Goal: Task Accomplishment & Management: Manage account settings

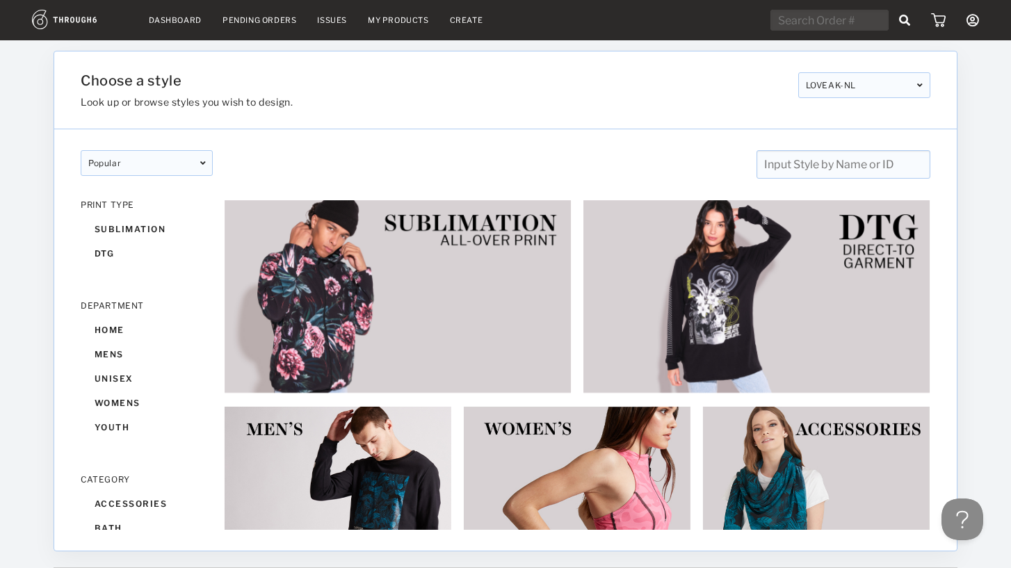
click at [170, 19] on link "Dashboard" at bounding box center [175, 20] width 53 height 10
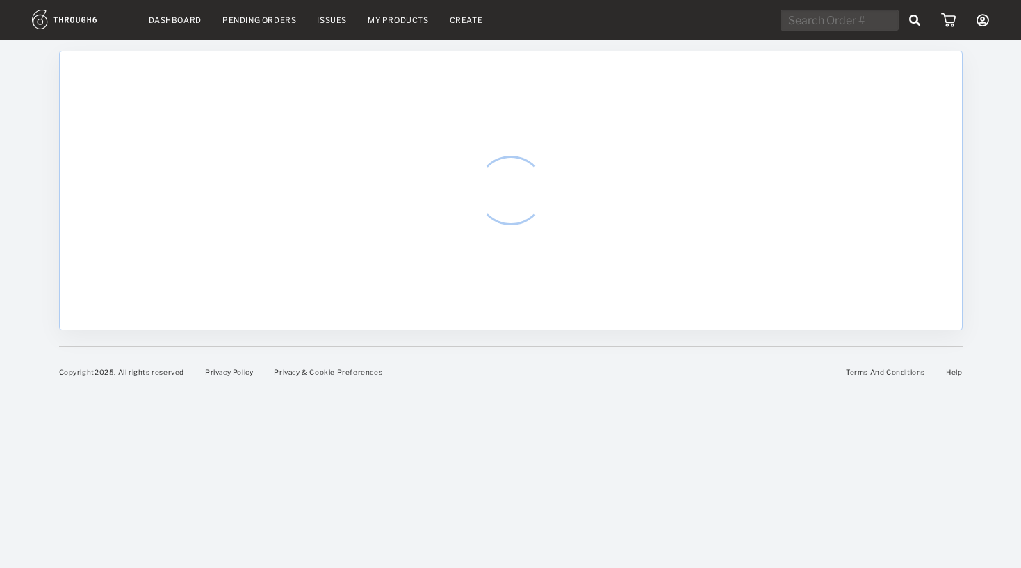
select select "7"
select select "2025"
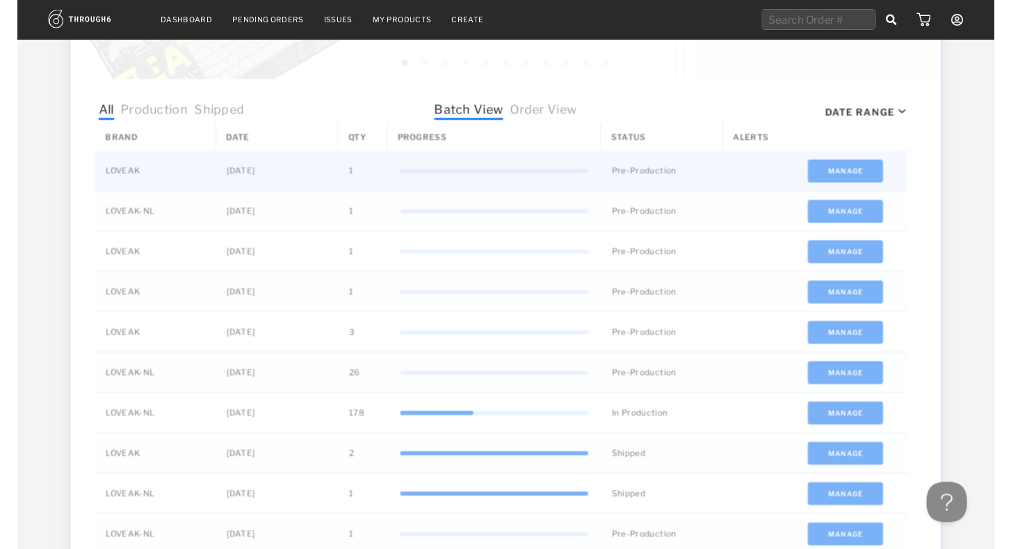
scroll to position [529, 0]
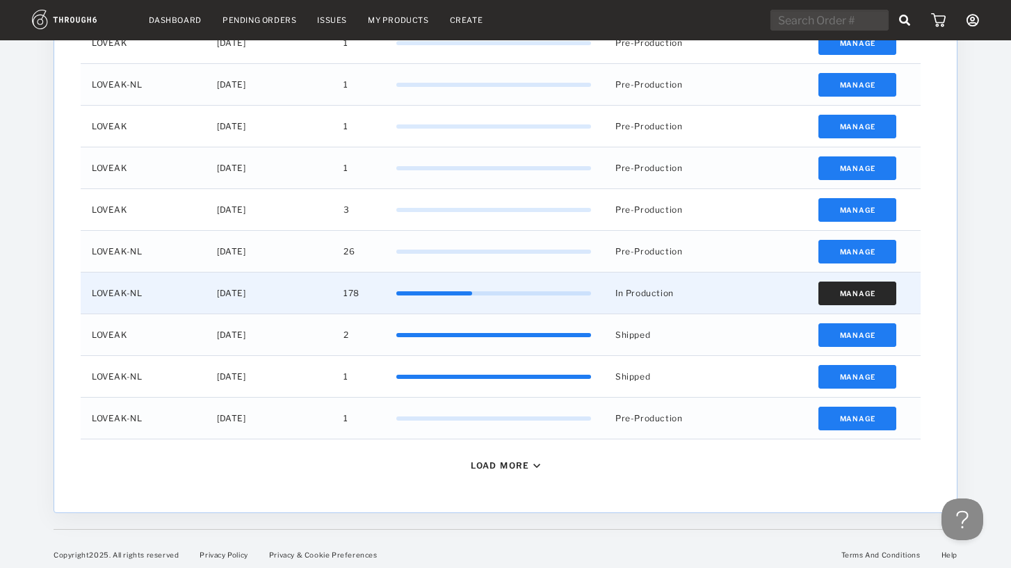
click at [839, 284] on button "Manage" at bounding box center [857, 294] width 79 height 24
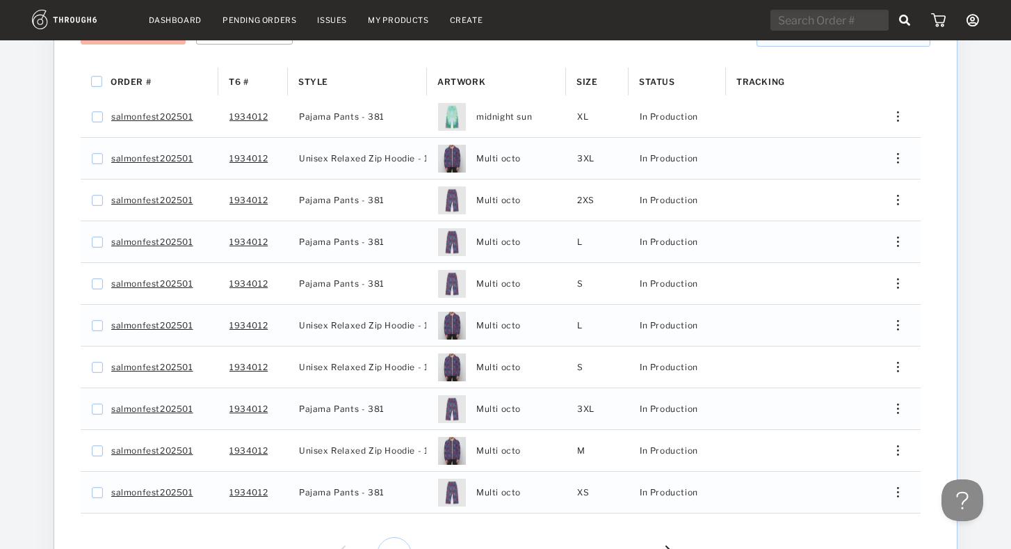
click at [661, 76] on div "Status" at bounding box center [677, 81] width 76 height 28
click at [661, 76] on div "Status 1" at bounding box center [677, 81] width 76 height 28
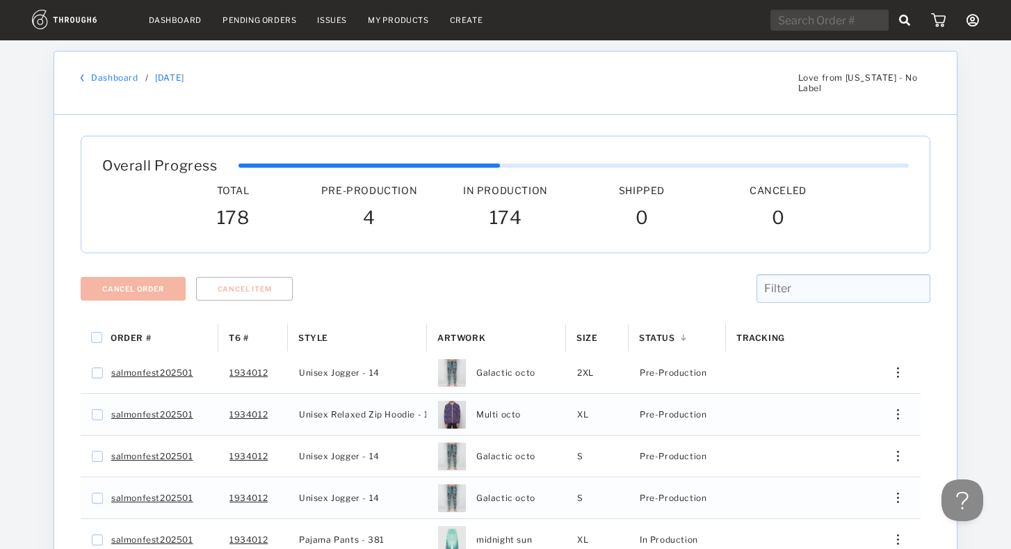
click at [161, 13] on nav "Dashboard Pending Orders Issues My Products Create My Account Brands Create New…" at bounding box center [505, 21] width 947 height 22
click at [410, 19] on link "My Products" at bounding box center [398, 20] width 61 height 10
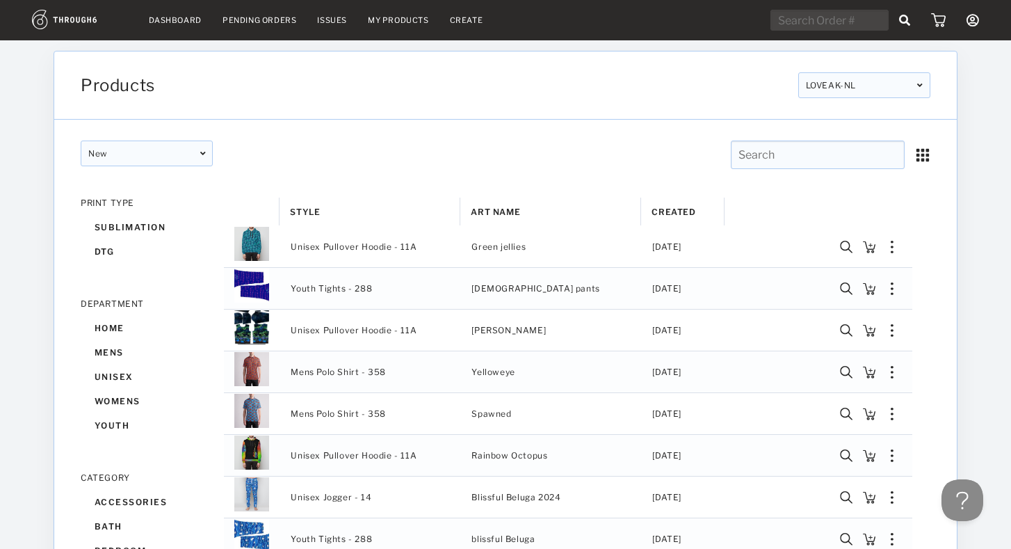
click at [825, 155] on input "text" at bounding box center [818, 154] width 174 height 29
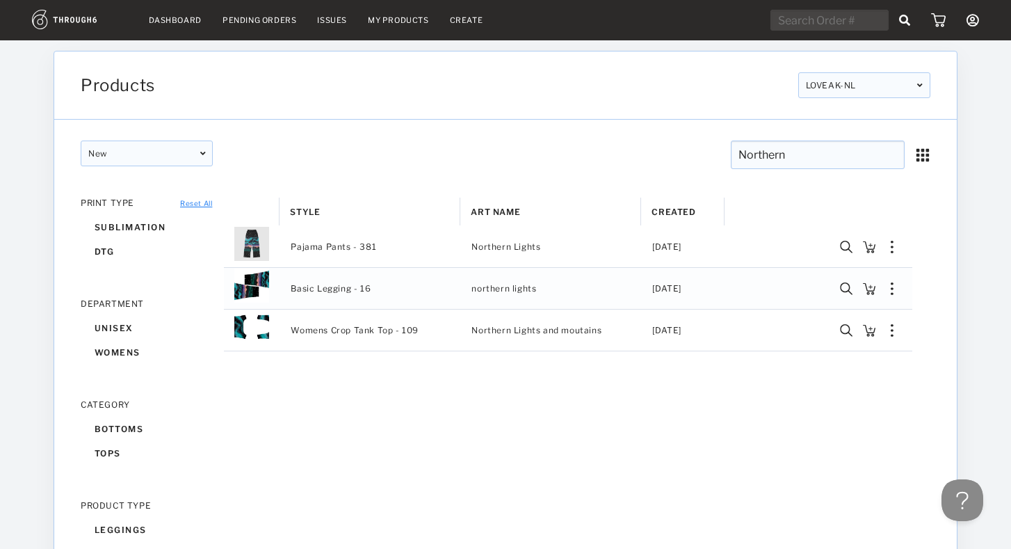
click at [839, 88] on div "LOVEAK-NL" at bounding box center [864, 85] width 132 height 26
click at [851, 106] on div "Products LOVEAK-NL LOVEAK LOVEAK-NL LOVEAK LOVEAK-NL LOVEAK-NL LOVEAK LOVEAK-NL…" at bounding box center [505, 85] width 903 height 68
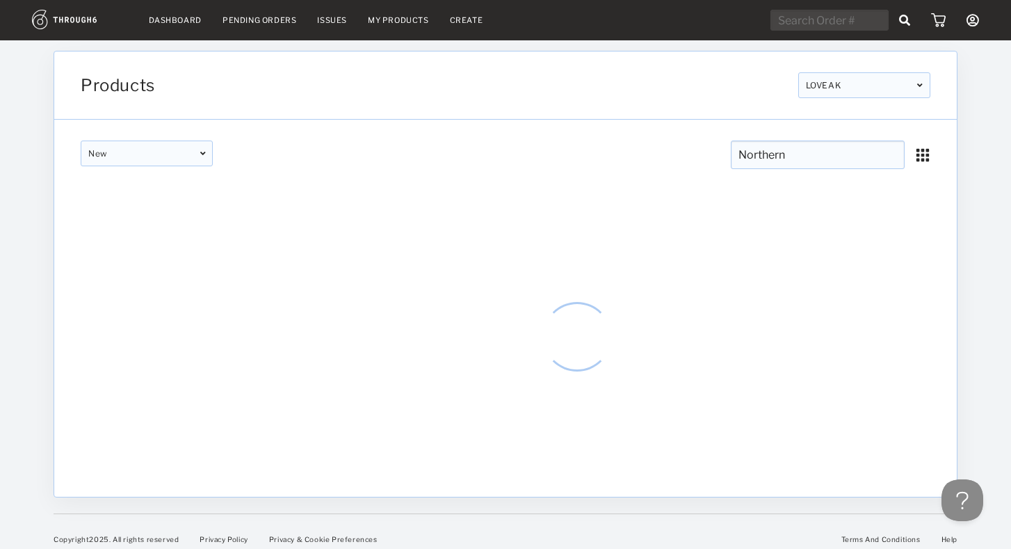
click at [803, 158] on input "Northern" at bounding box center [818, 154] width 174 height 29
type input "Northern"
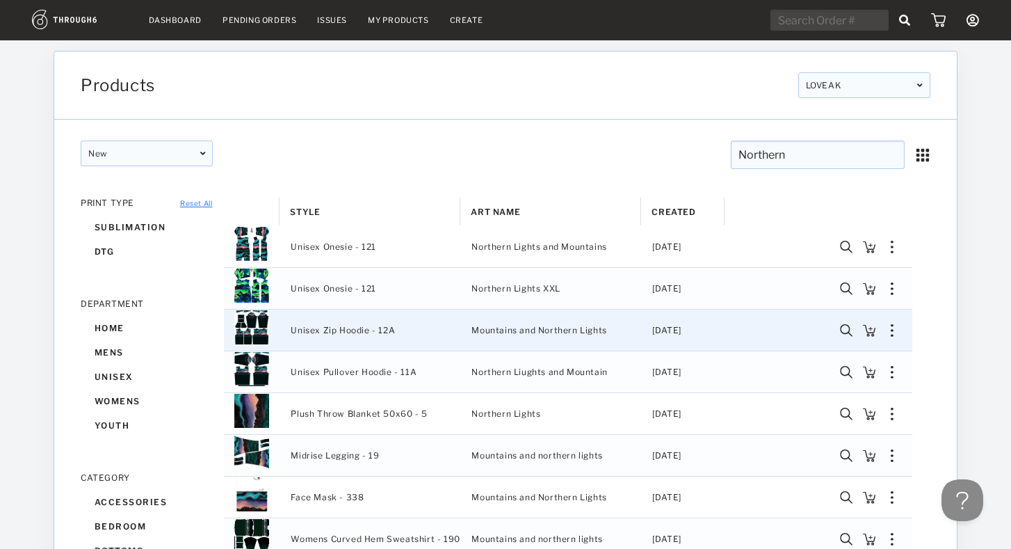
click at [261, 332] on img "Press SPACE to select this row." at bounding box center [251, 326] width 35 height 35
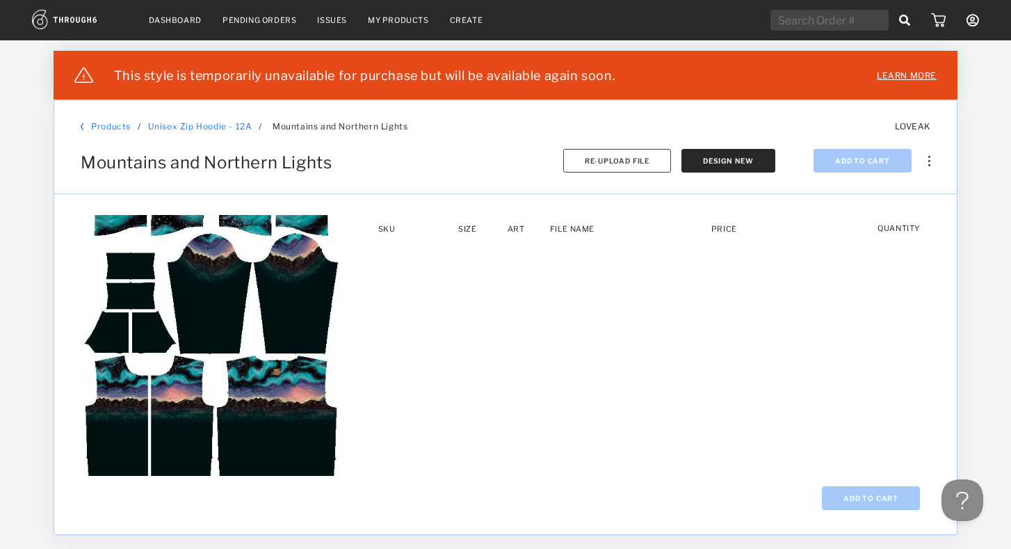
scroll to position [15, 0]
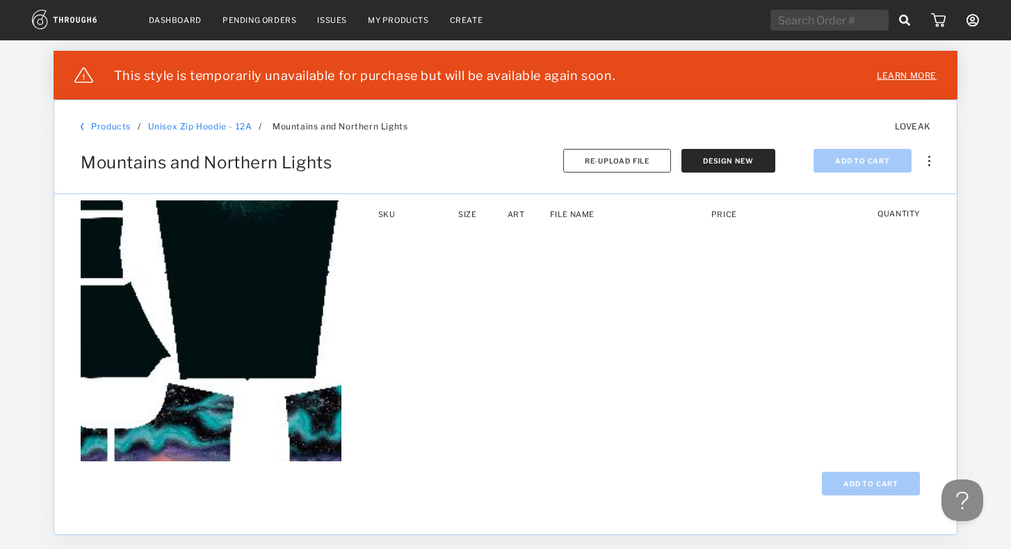
click at [193, 316] on div at bounding box center [211, 330] width 261 height 261
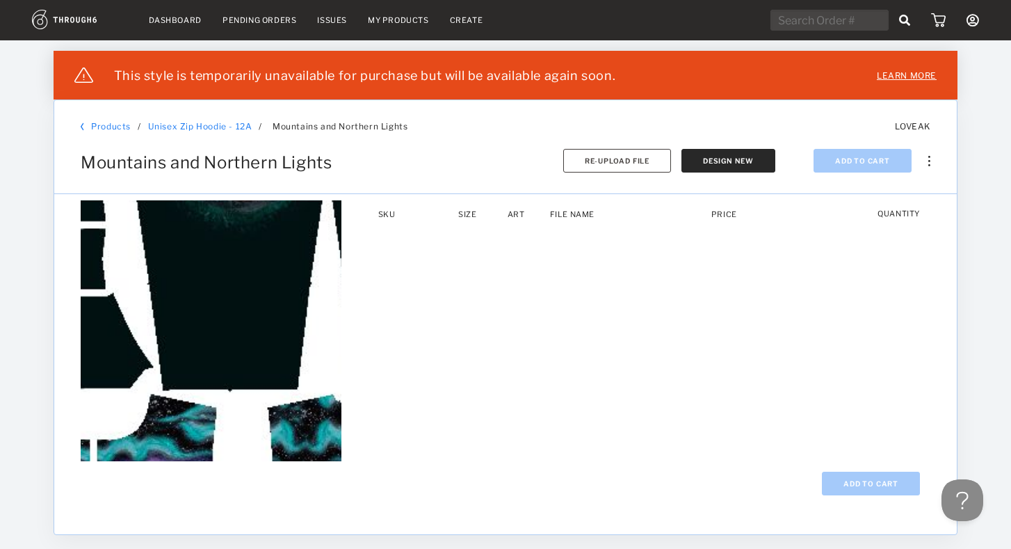
click at [200, 312] on div at bounding box center [211, 330] width 261 height 261
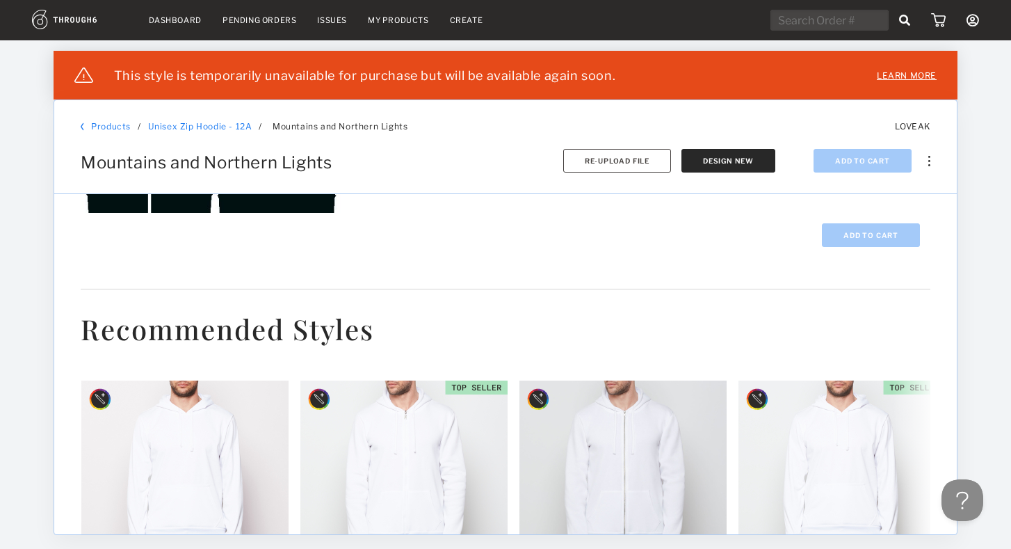
scroll to position [102, 0]
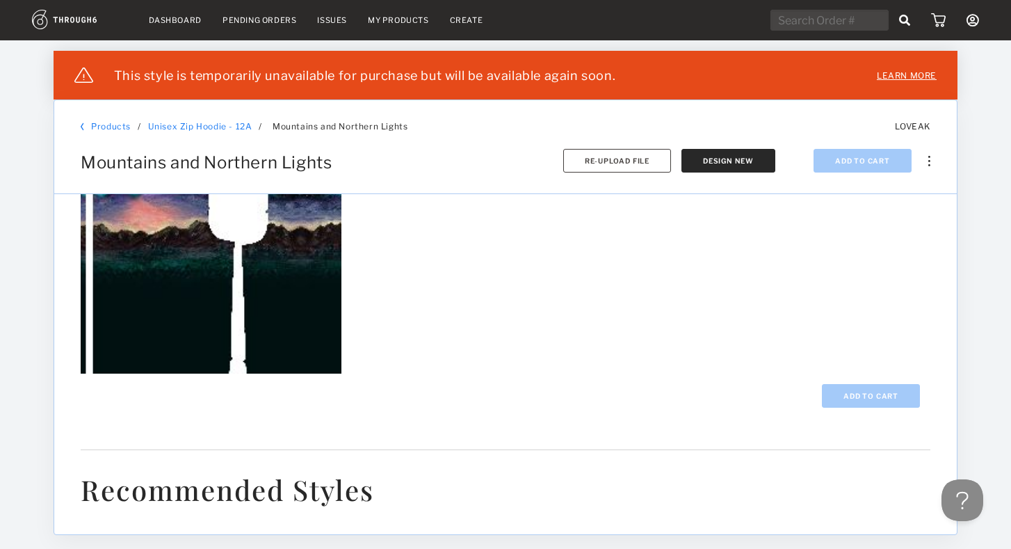
click at [202, 305] on div at bounding box center [211, 243] width 261 height 261
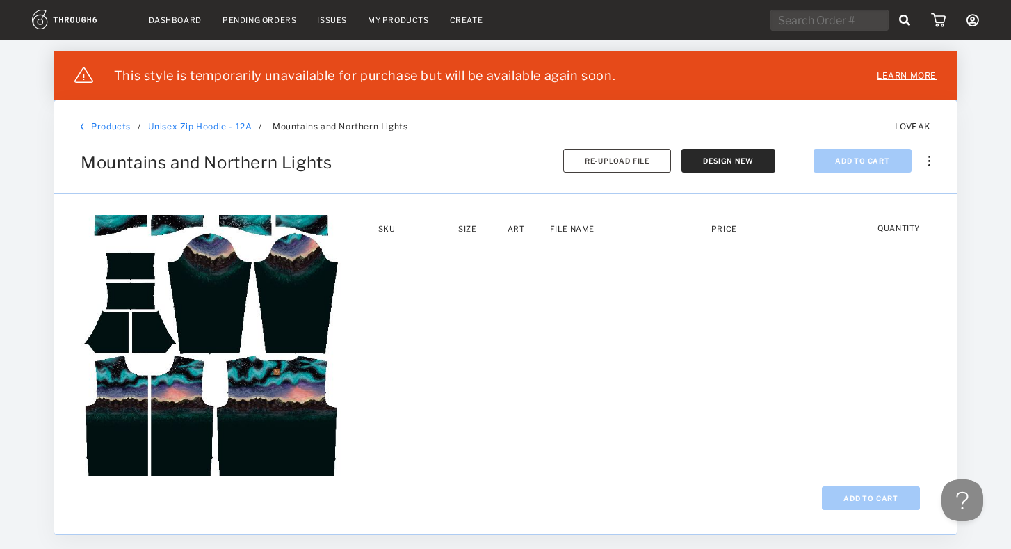
scroll to position [3, 0]
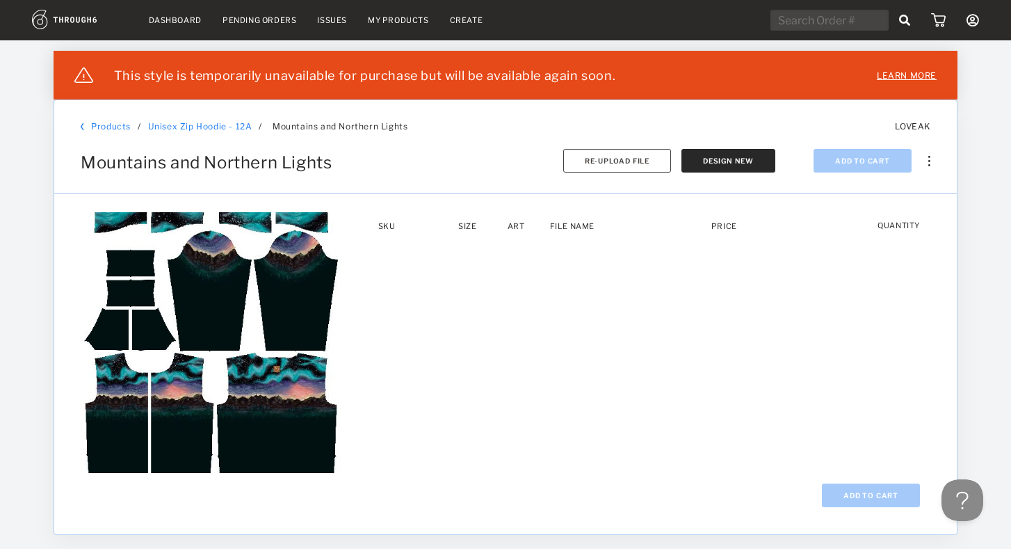
click at [978, 538] on div at bounding box center [984, 319] width 54 height 460
